Goal: Information Seeking & Learning: Learn about a topic

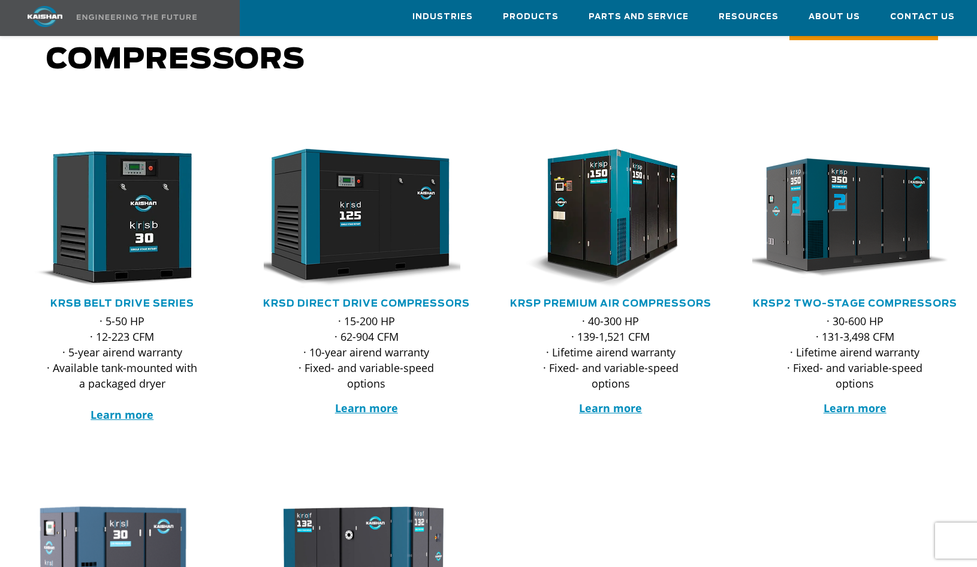
scroll to position [162, 0]
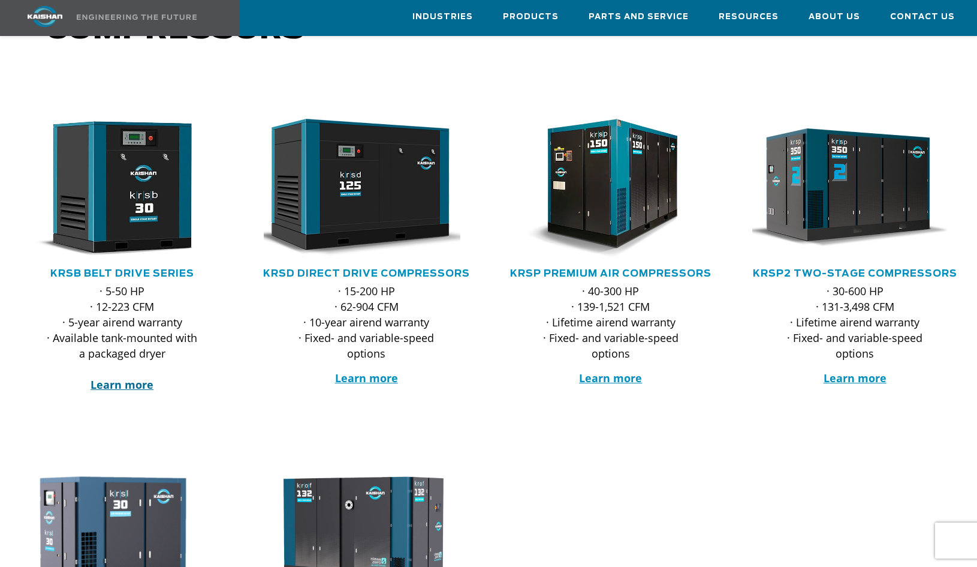
click at [118, 377] on strong "Learn more" at bounding box center [122, 384] width 63 height 14
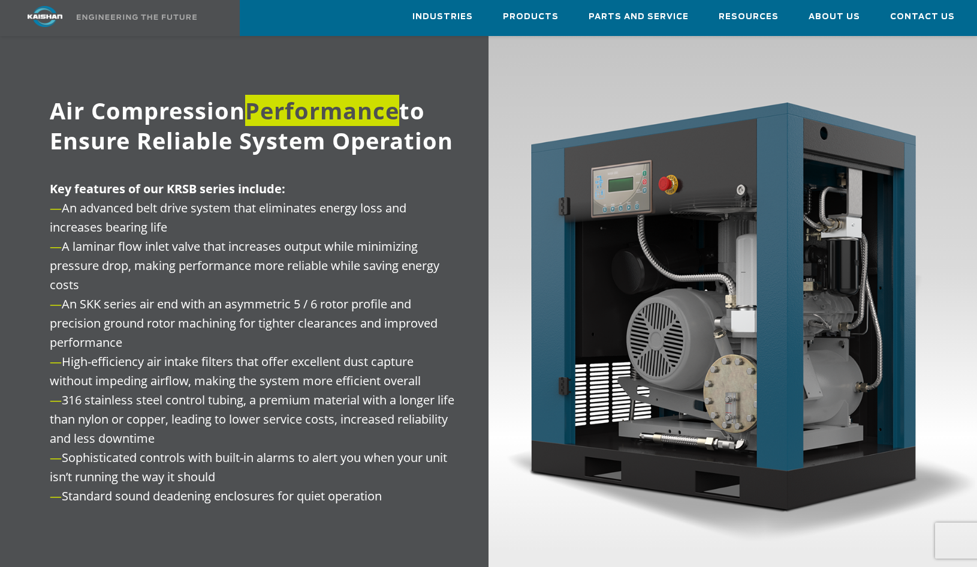
scroll to position [1314, 0]
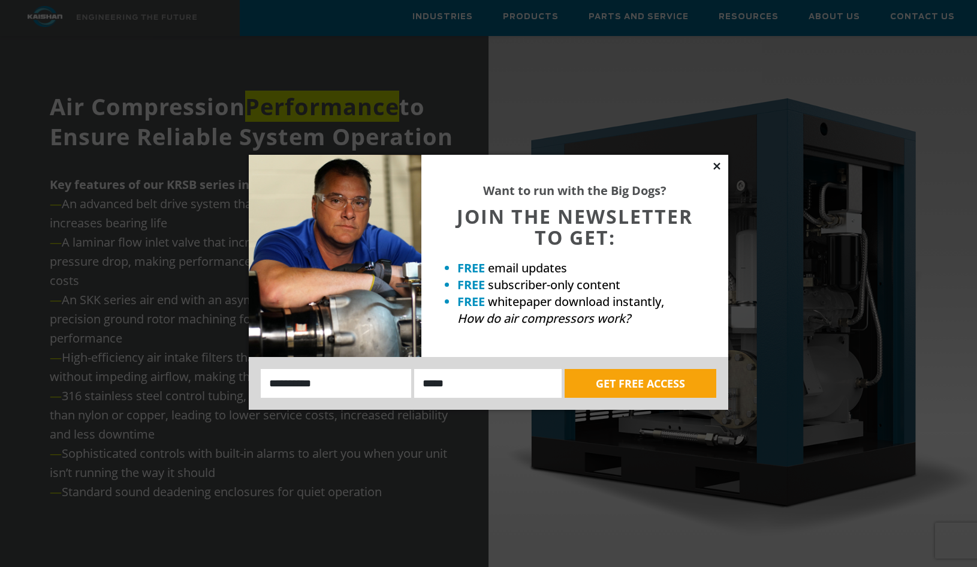
click at [718, 164] on icon at bounding box center [717, 166] width 11 height 11
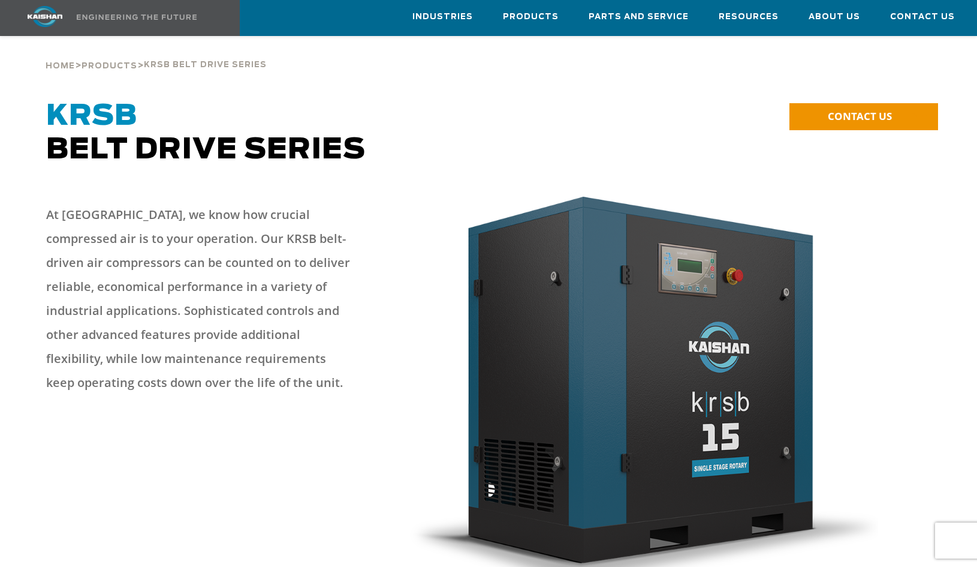
scroll to position [0, 0]
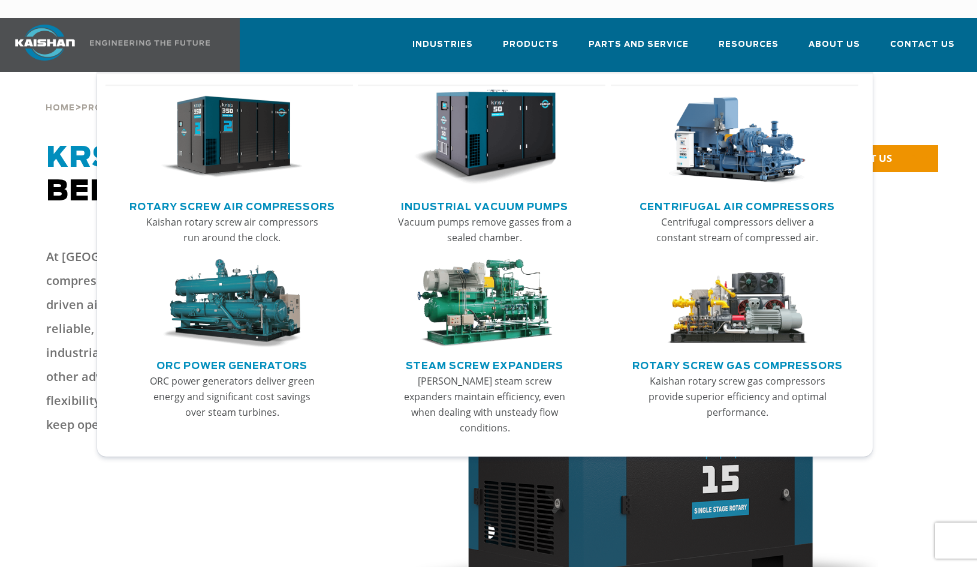
click at [215, 196] on link "Rotary Screw Air Compressors" at bounding box center [233, 205] width 206 height 18
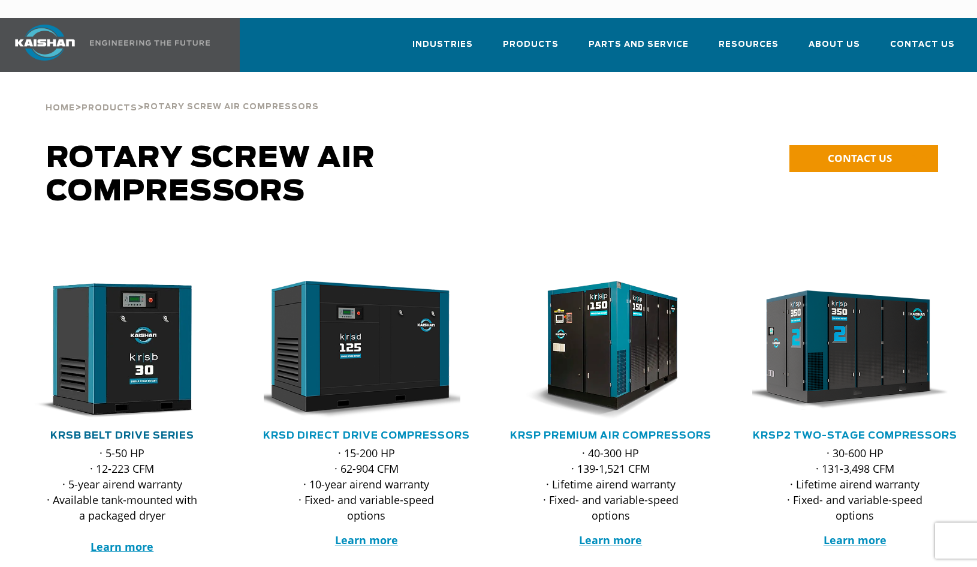
click at [162, 431] on link "KRSB Belt Drive Series" at bounding box center [122, 436] width 144 height 10
